Goal: Transaction & Acquisition: Purchase product/service

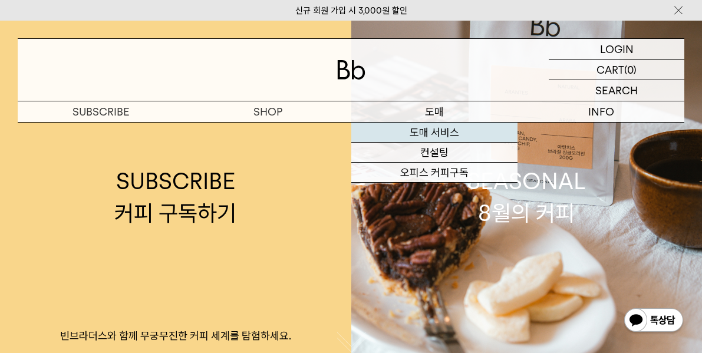
click at [433, 136] on link "도매 서비스" at bounding box center [434, 133] width 167 height 20
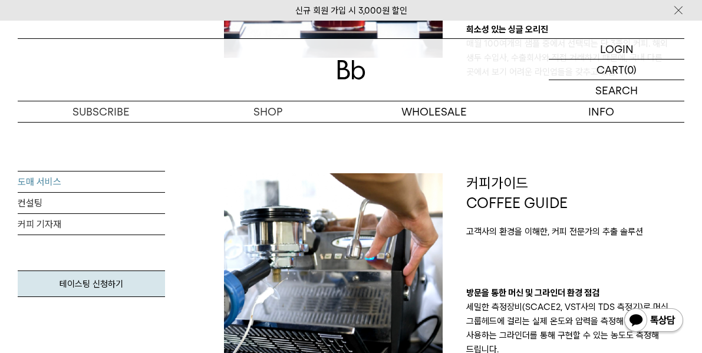
scroll to position [59, 0]
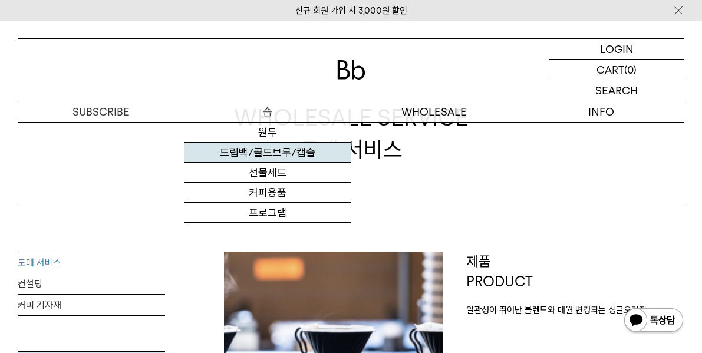
click at [264, 153] on link "드립백/콜드브루/캡슐" at bounding box center [268, 153] width 167 height 20
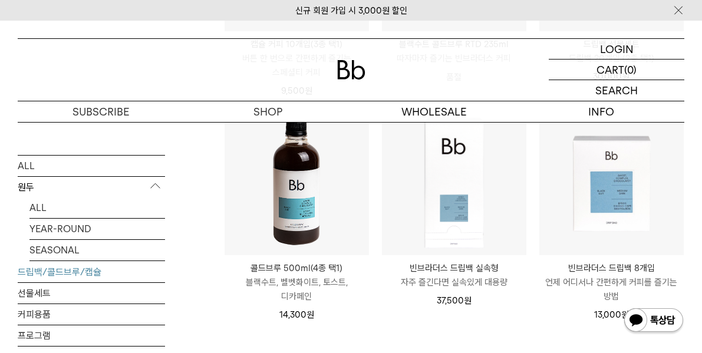
scroll to position [472, 0]
